Goal: Information Seeking & Learning: Learn about a topic

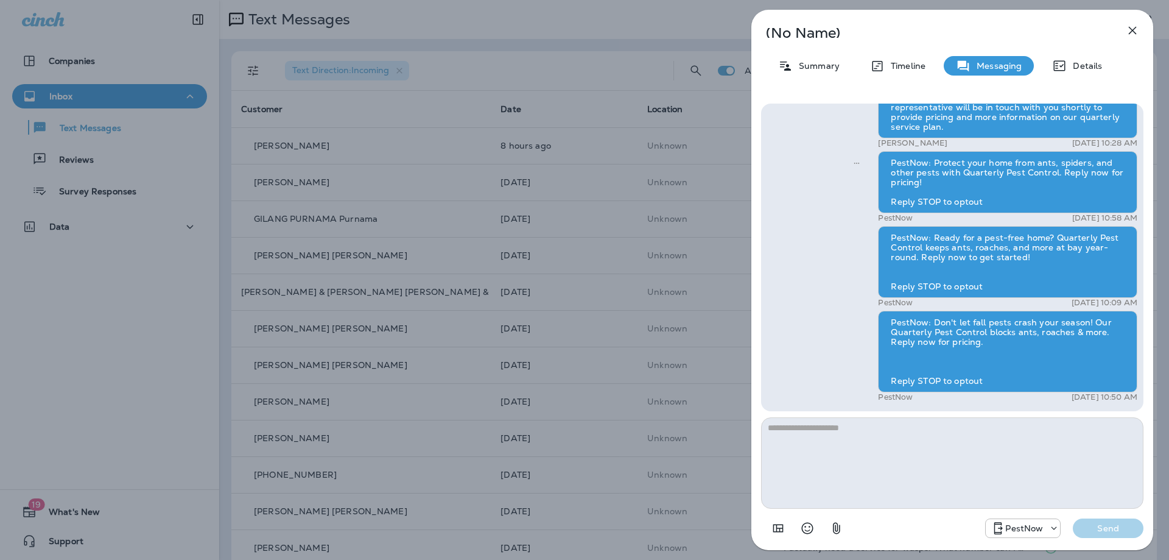
drag, startPoint x: 1127, startPoint y: 30, endPoint x: 632, endPoint y: 503, distance: 684.0
click at [1127, 30] on icon "button" at bounding box center [1132, 30] width 15 height 15
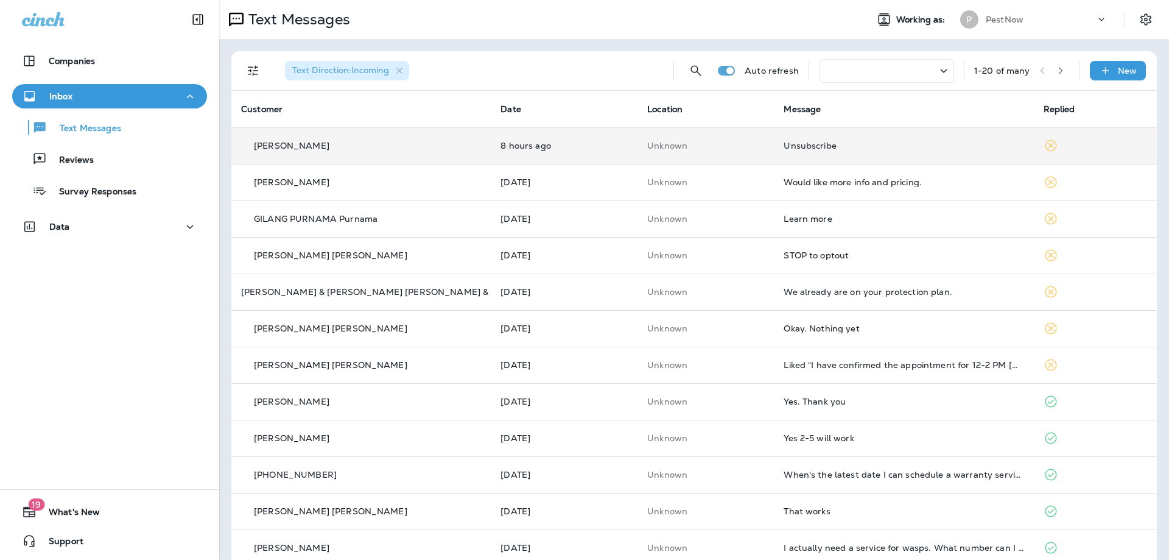
click at [935, 156] on td "Unsubscribe" at bounding box center [903, 145] width 259 height 37
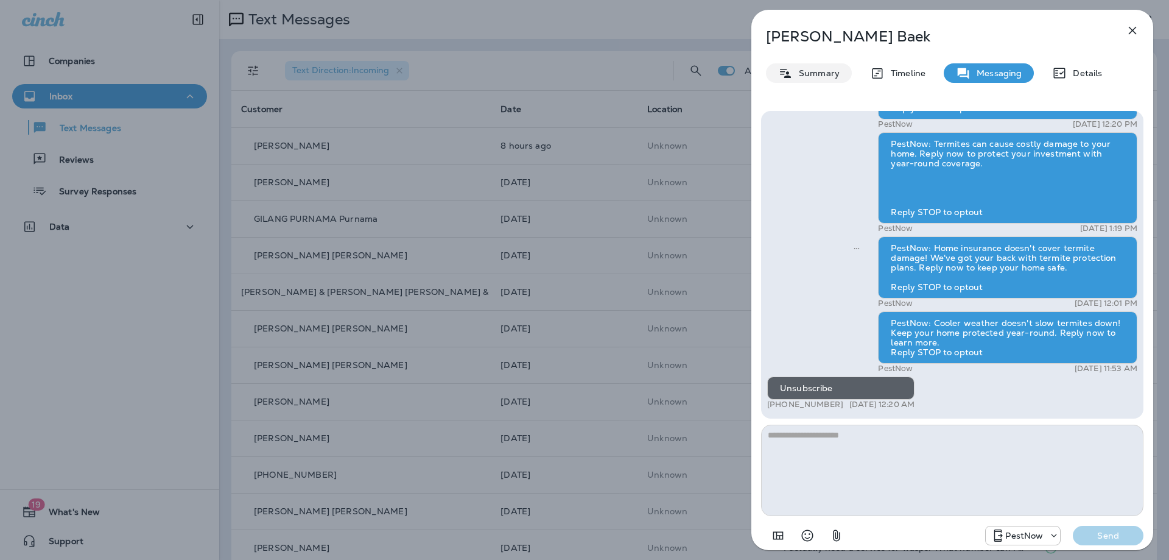
click at [809, 69] on p "Summary" at bounding box center [816, 73] width 47 height 10
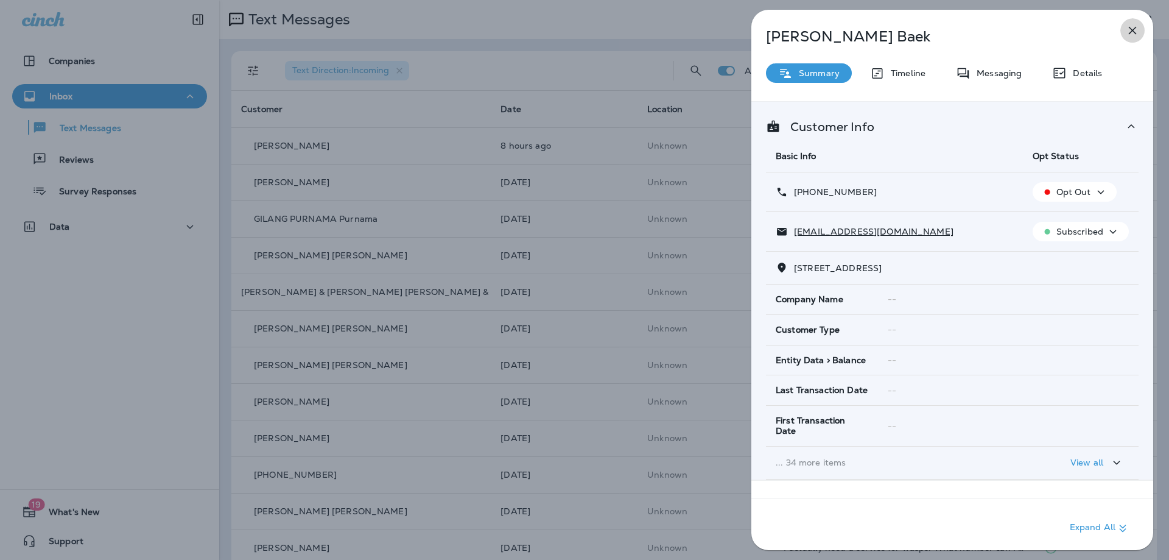
click at [1130, 34] on icon "button" at bounding box center [1132, 30] width 15 height 15
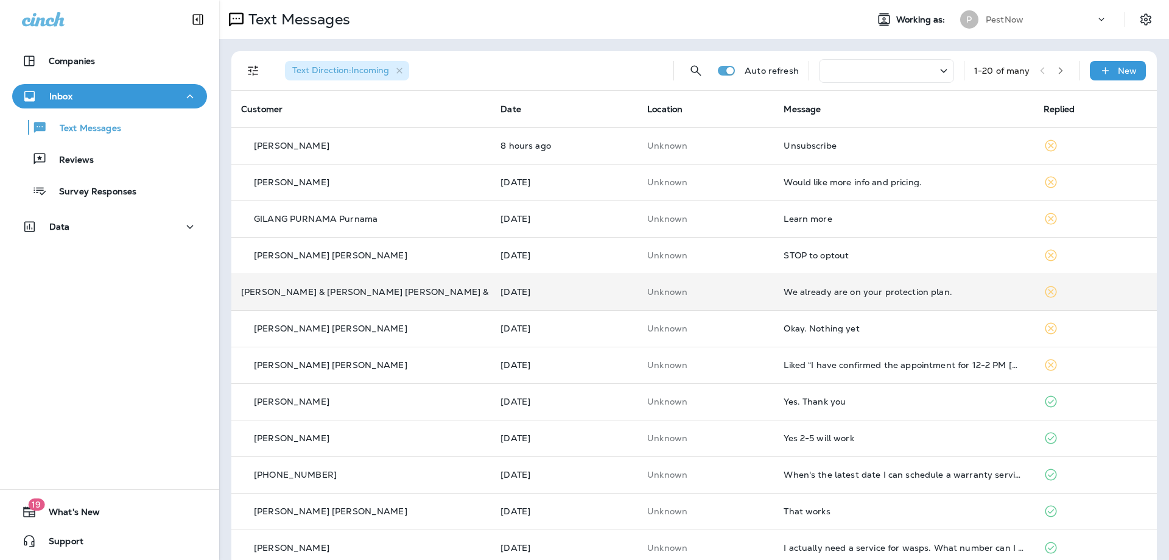
click at [982, 281] on td "We already are on your protection plan." at bounding box center [903, 291] width 259 height 37
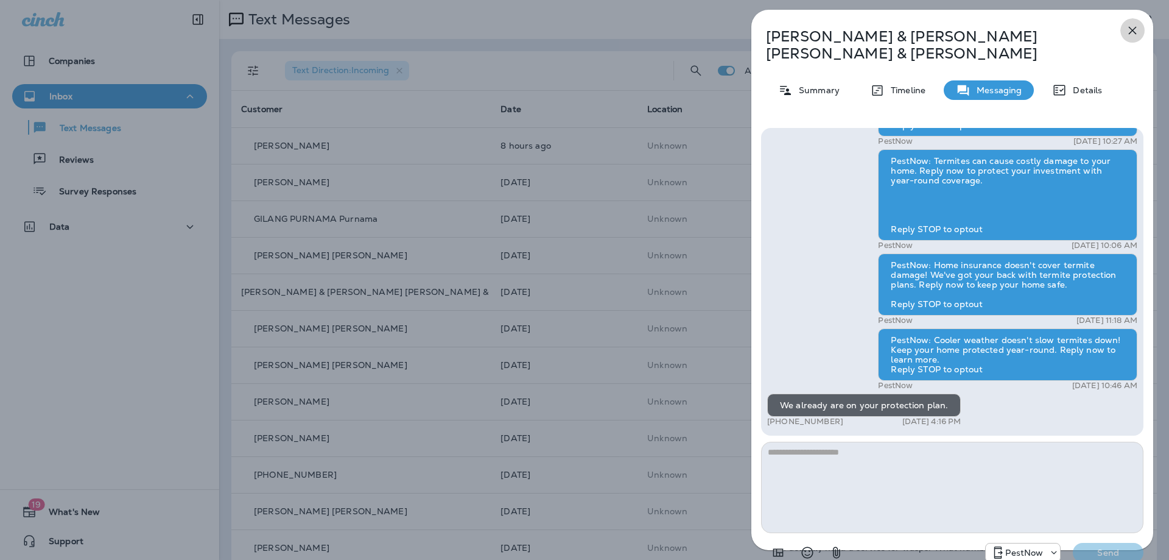
click at [1136, 25] on icon "button" at bounding box center [1132, 30] width 15 height 15
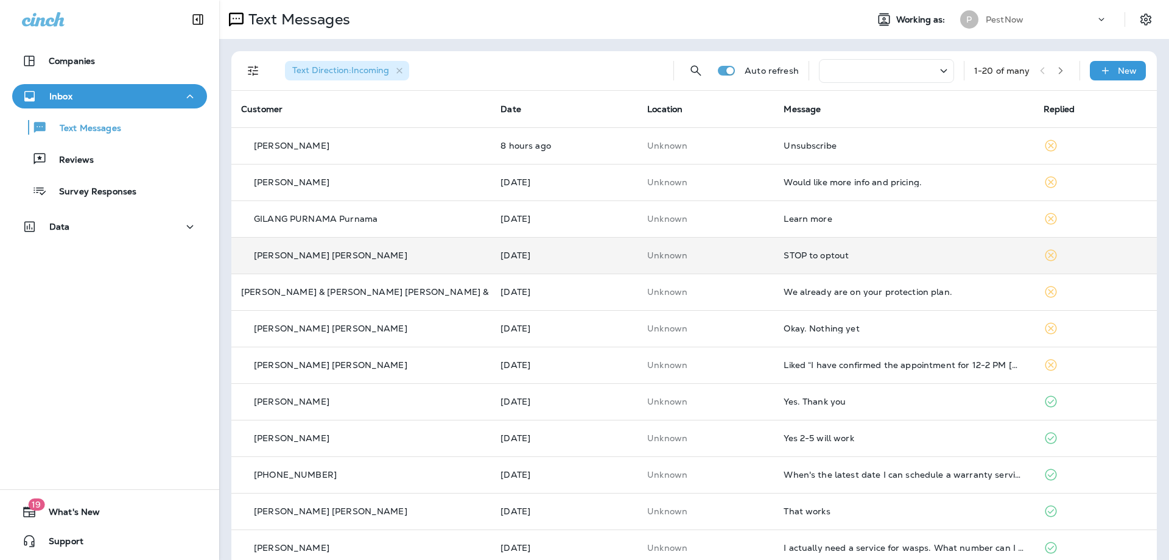
click at [889, 253] on div "STOP to optout" at bounding box center [904, 255] width 240 height 10
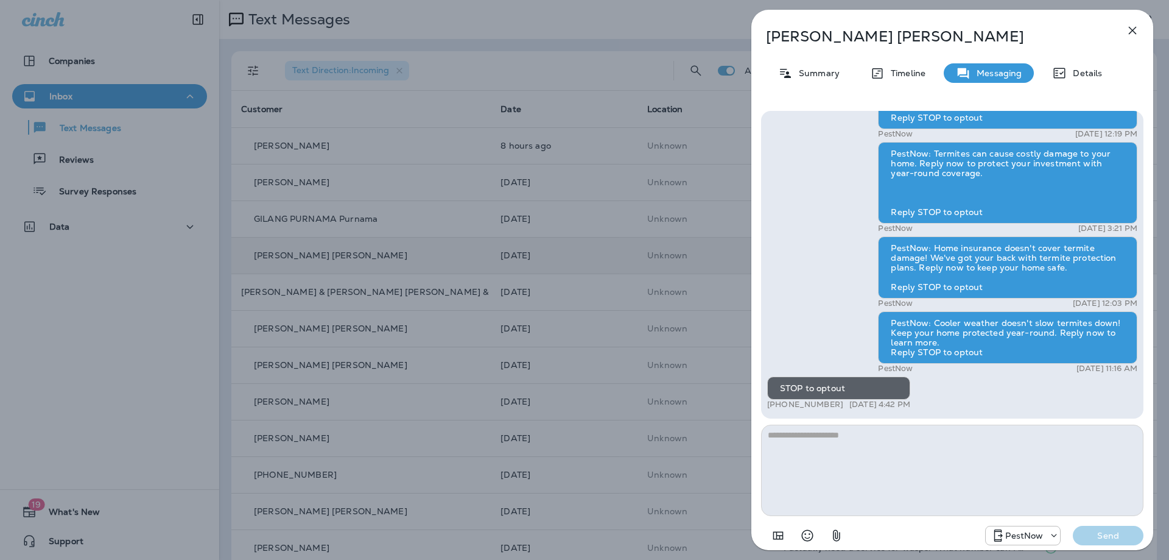
click at [800, 60] on div "[PERSON_NAME] [PERSON_NAME] Summary Timeline Messaging Details PestNow: Your ho…" at bounding box center [953, 284] width 402 height 548
click at [803, 66] on div "Summary" at bounding box center [809, 72] width 86 height 19
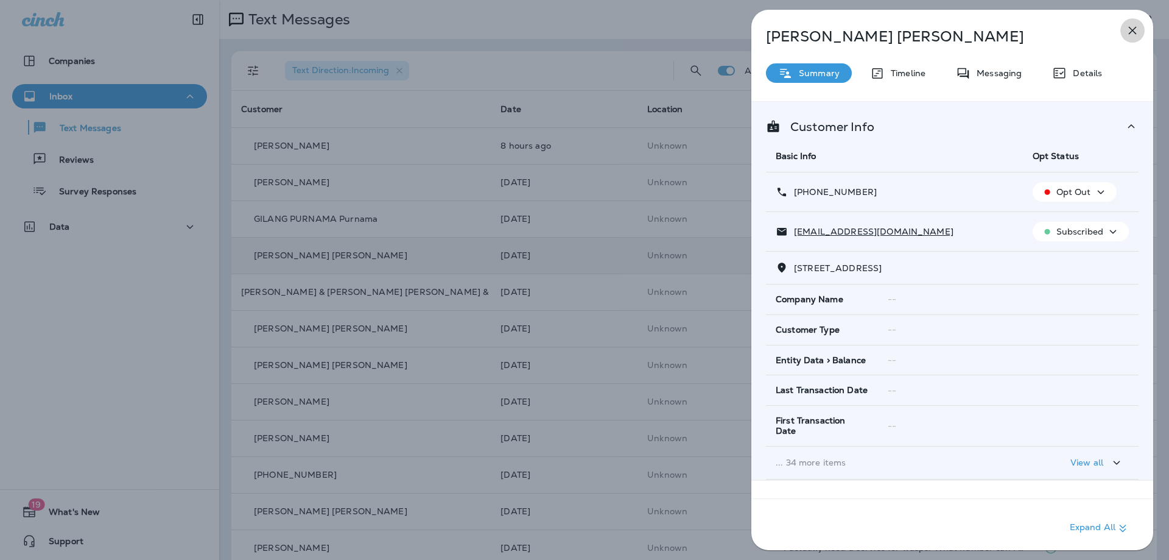
click at [1138, 29] on icon "button" at bounding box center [1132, 30] width 15 height 15
